Goal: Task Accomplishment & Management: Manage account settings

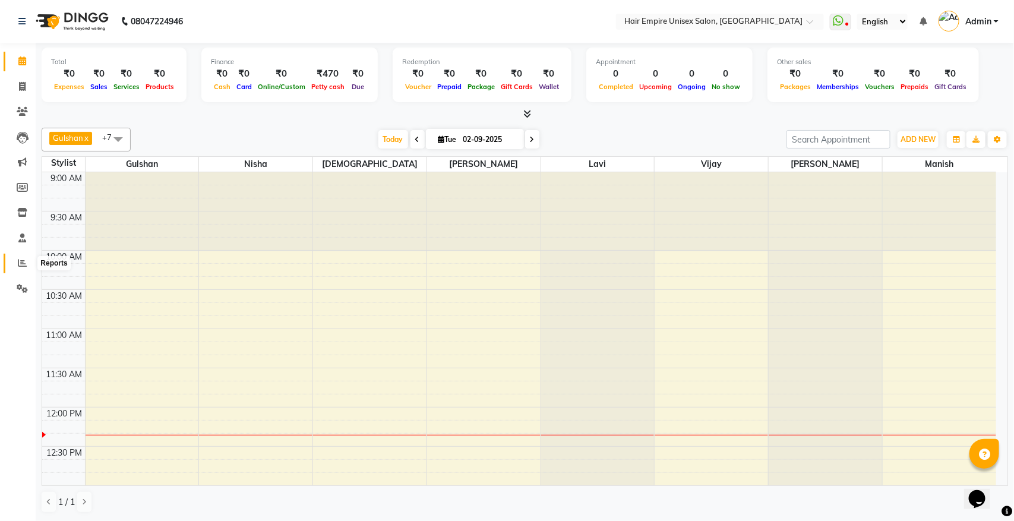
click at [18, 264] on icon at bounding box center [22, 263] width 9 height 9
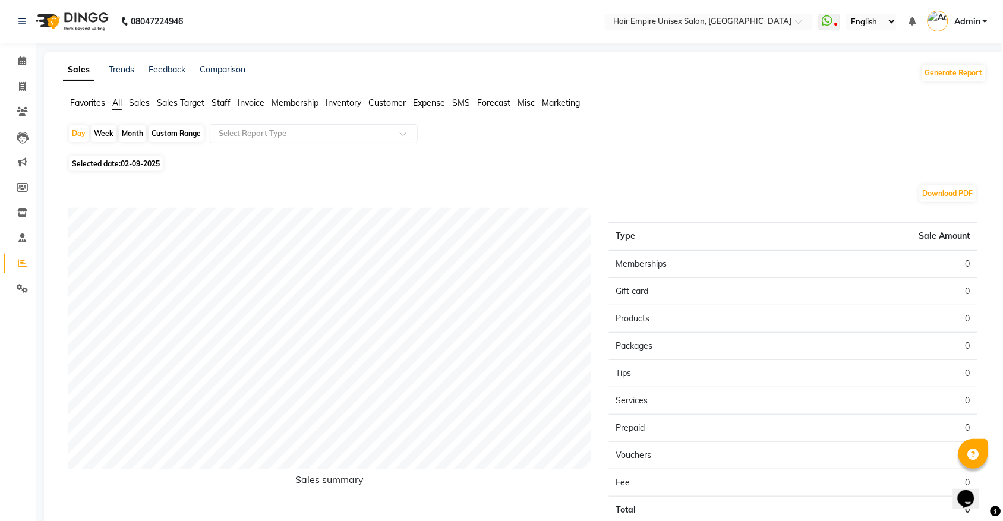
click at [215, 107] on span "Staff" at bounding box center [221, 102] width 19 height 11
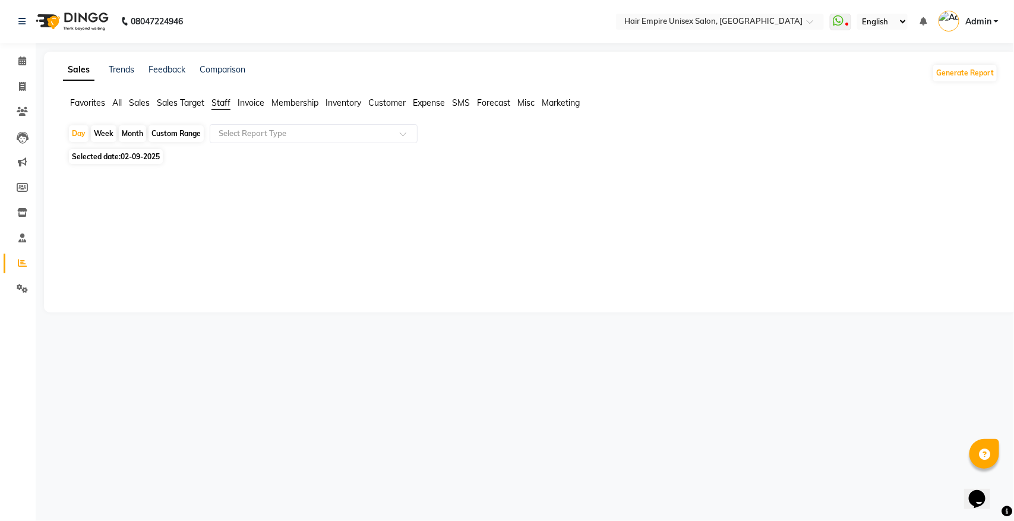
click at [121, 135] on div "Month" at bounding box center [132, 133] width 27 height 17
select select "9"
select select "2025"
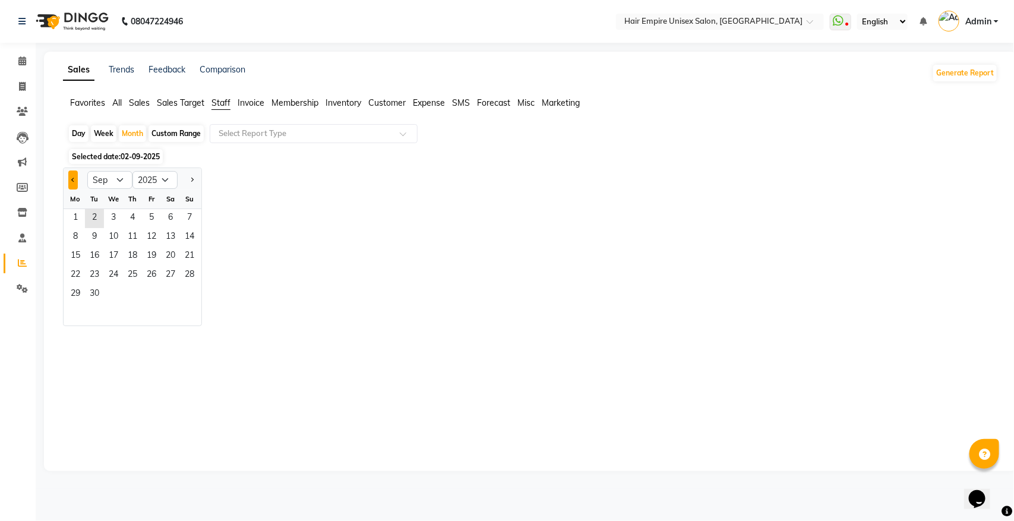
click at [70, 180] on button "Previous month" at bounding box center [73, 180] width 10 height 19
select select "8"
click at [187, 295] on span "31" at bounding box center [189, 294] width 19 height 19
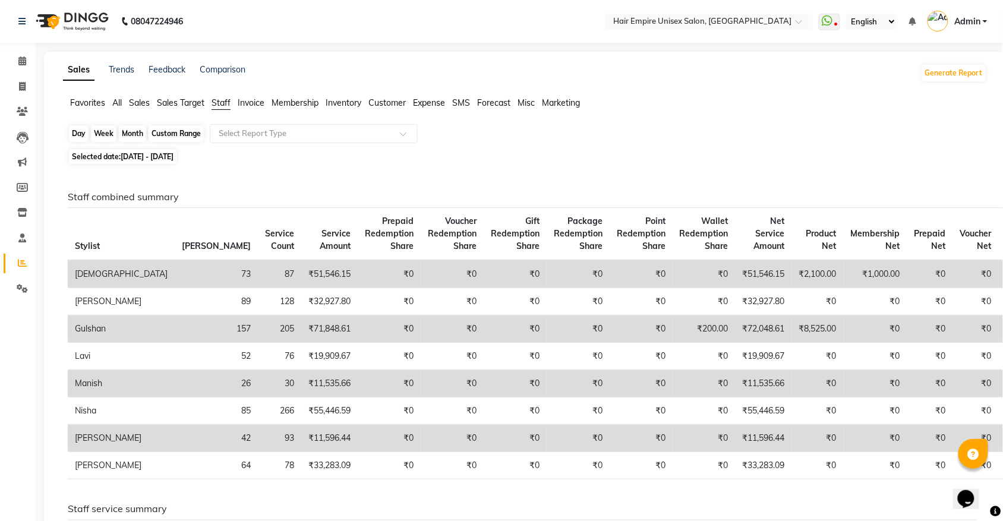
click at [131, 134] on div "Month" at bounding box center [132, 133] width 27 height 17
select select "8"
select select "2025"
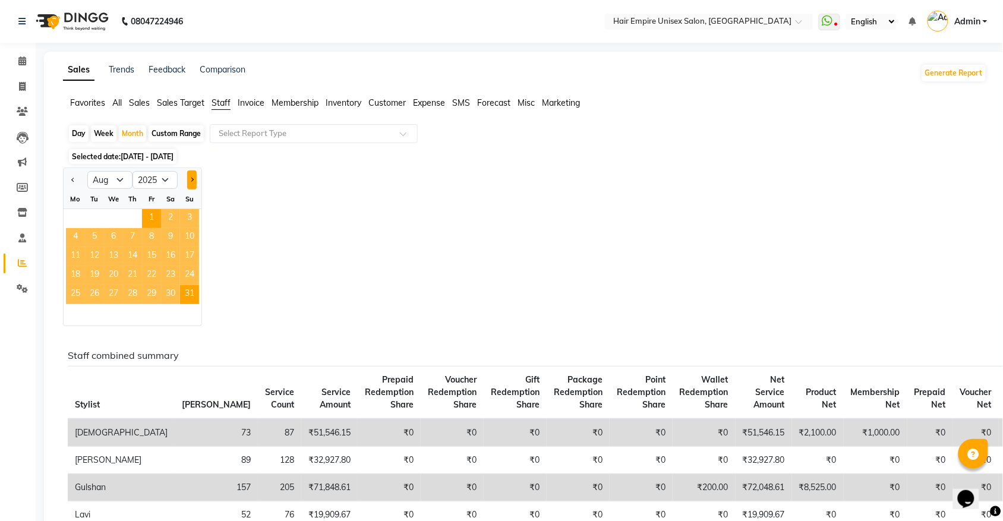
click at [194, 177] on button "Next month" at bounding box center [192, 180] width 10 height 19
select select "9"
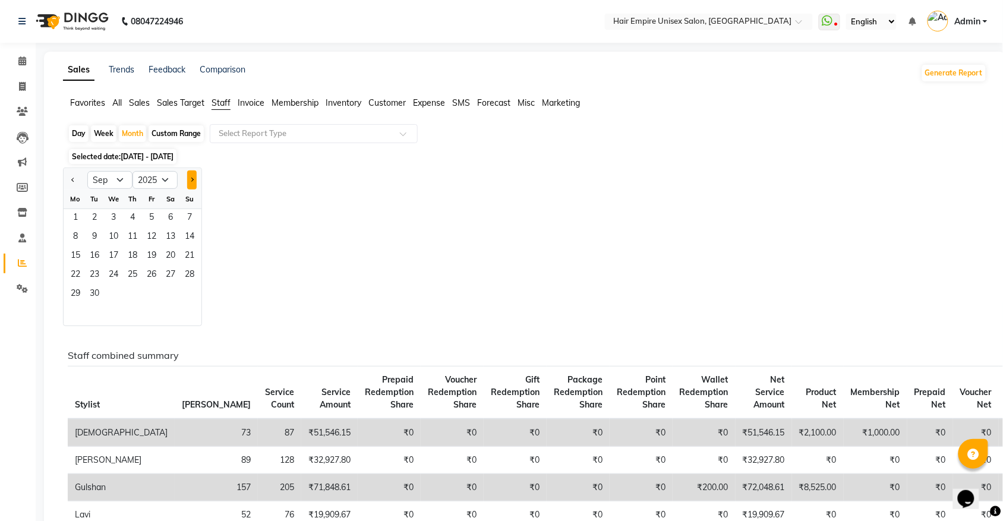
scroll to position [74, 0]
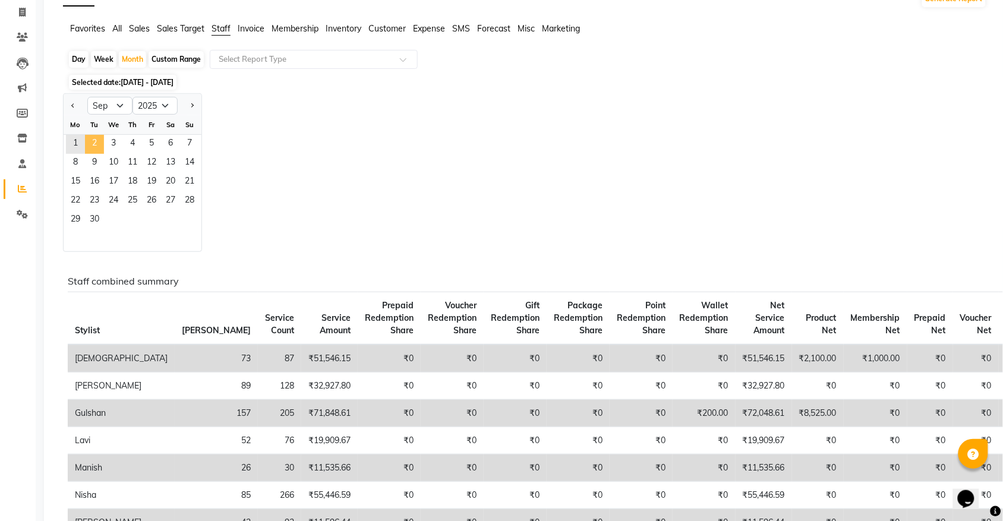
click at [99, 144] on span "2" at bounding box center [94, 144] width 19 height 19
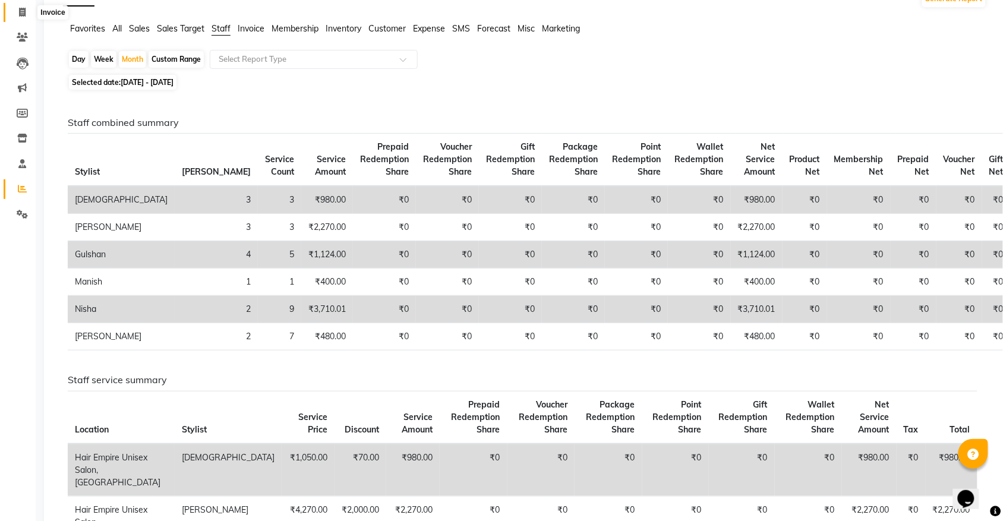
click at [23, 17] on span at bounding box center [22, 13] width 21 height 14
select select "5055"
select select "service"
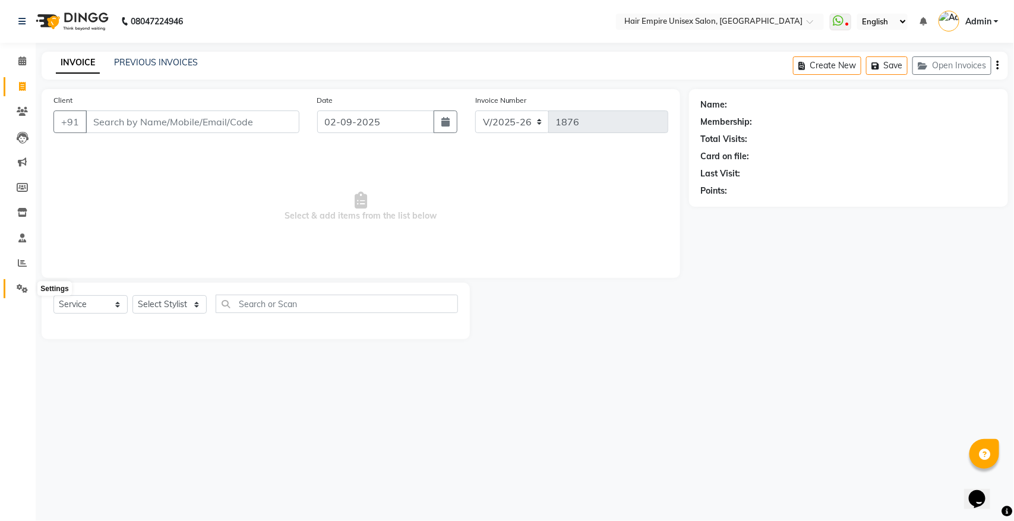
click at [24, 293] on span at bounding box center [22, 289] width 21 height 14
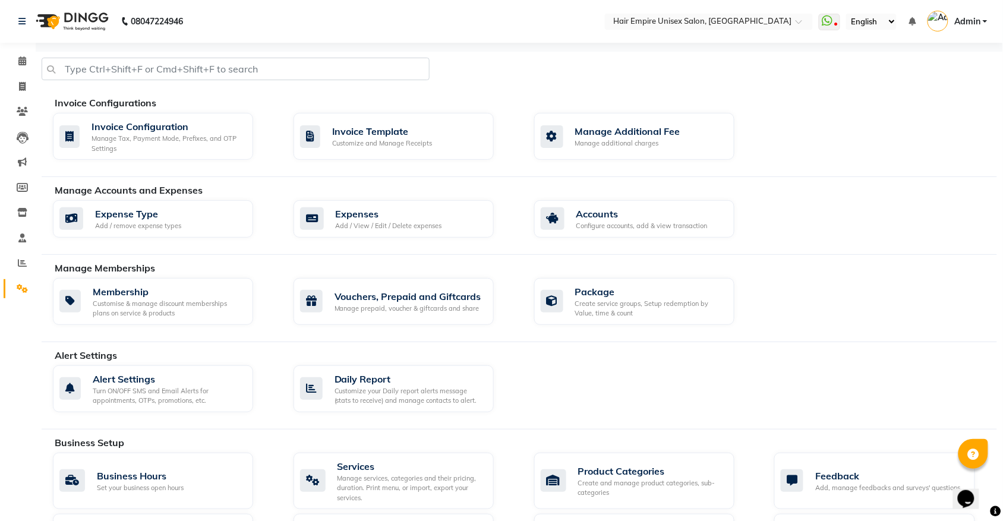
click at [584, 241] on div "Expense Type Add / remove expense types Expenses Add / View / Edit / Delete exp…" at bounding box center [525, 221] width 962 height 42
click at [590, 222] on div "Configure accounts, add & view transaction" at bounding box center [641, 226] width 131 height 10
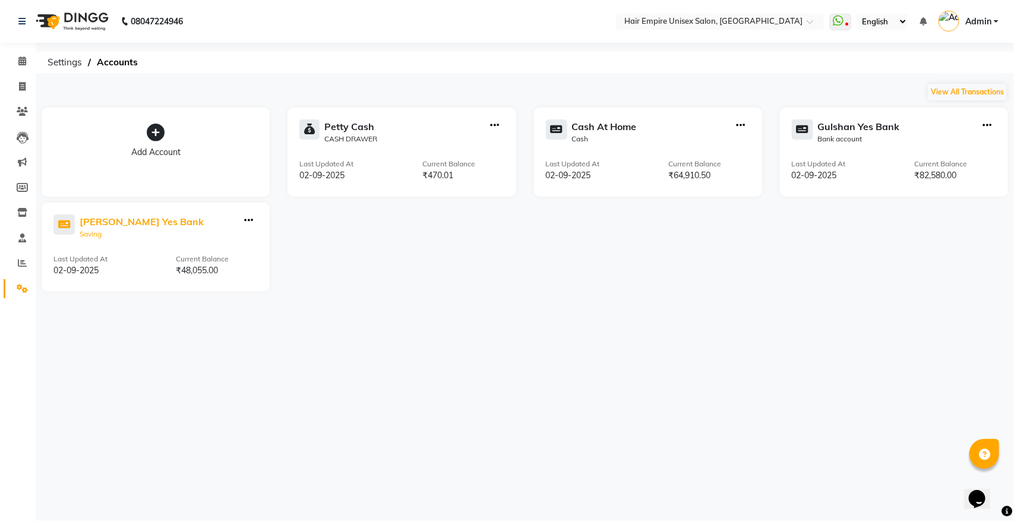
click at [102, 227] on div "[PERSON_NAME] Yes Bank" at bounding box center [142, 222] width 124 height 14
select select "6132"
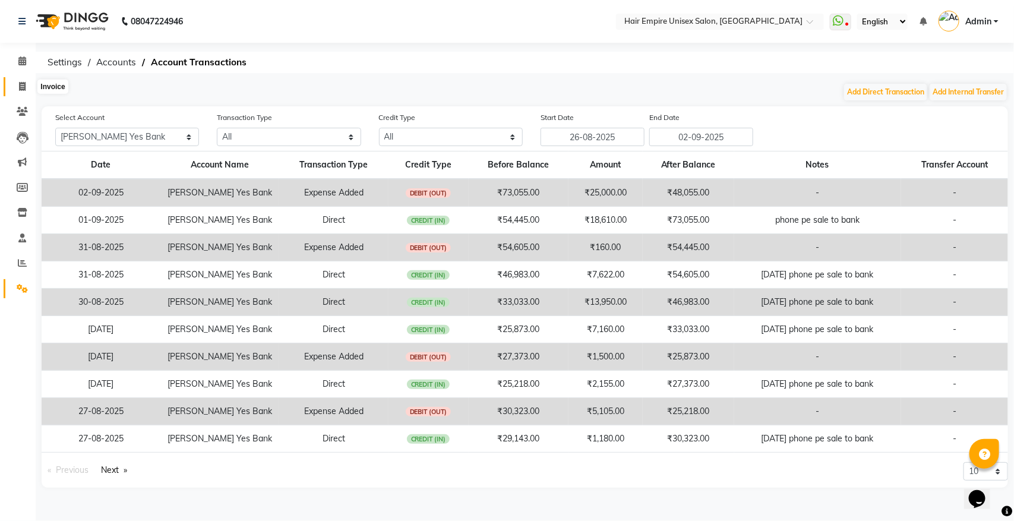
drag, startPoint x: 24, startPoint y: 87, endPoint x: 9, endPoint y: 79, distance: 17.5
click at [24, 87] on icon at bounding box center [22, 86] width 7 height 9
select select "service"
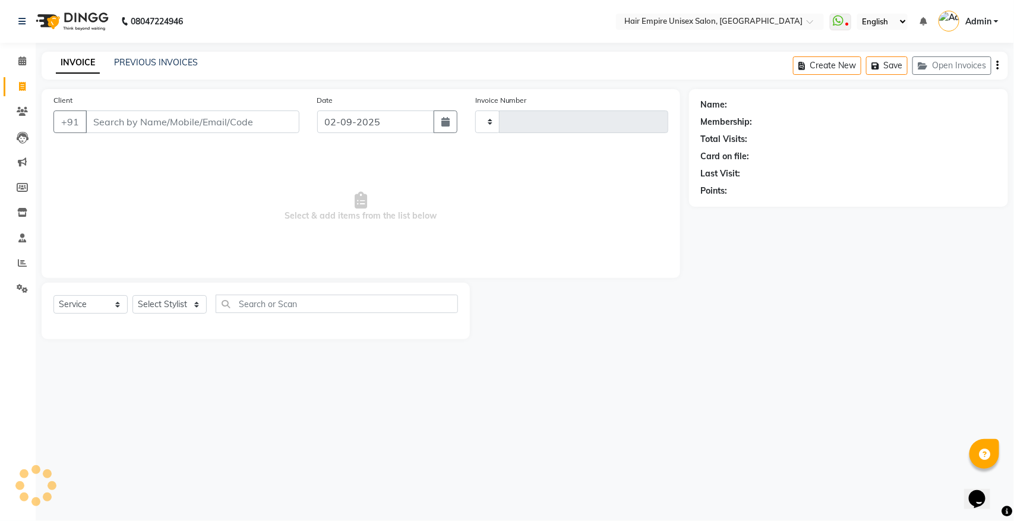
type input "1876"
select select "5055"
